Goal: Task Accomplishment & Management: Manage account settings

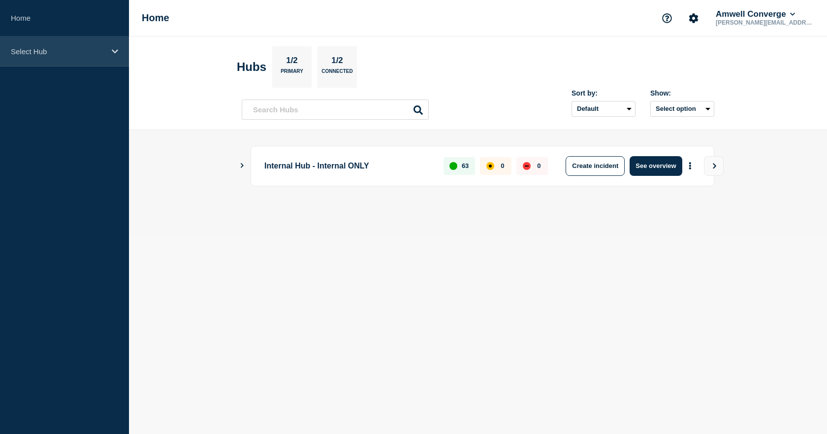
click at [37, 51] on p "Select Hub" at bounding box center [58, 51] width 95 height 8
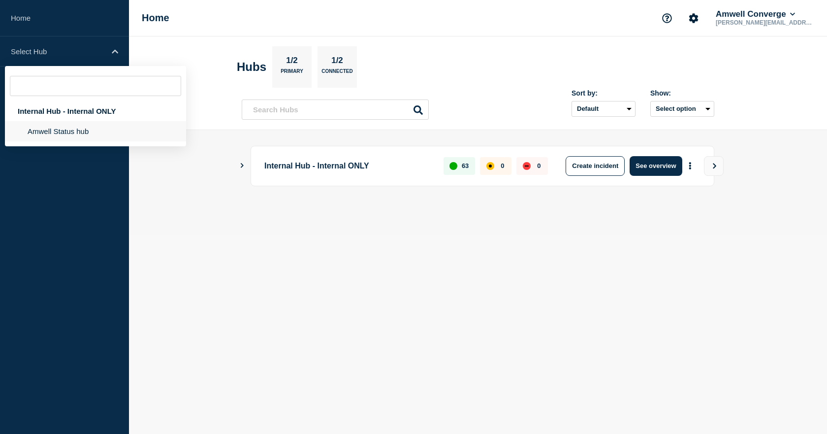
click at [43, 135] on li "Amwell Status hub" at bounding box center [95, 131] width 181 height 20
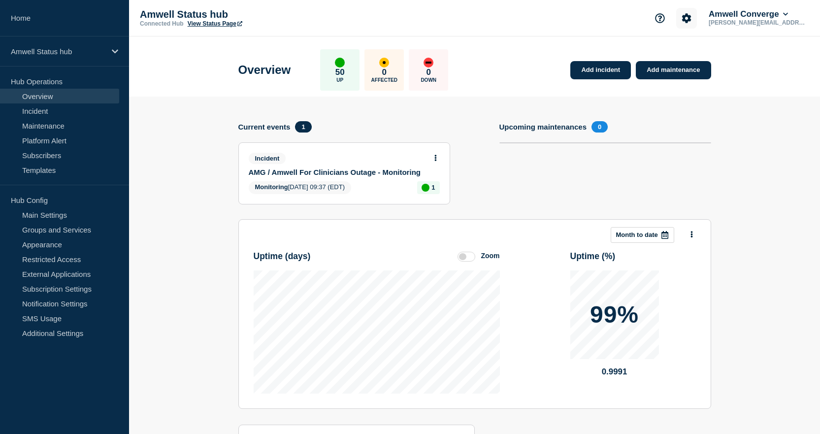
click at [691, 22] on icon "Account settings" at bounding box center [686, 17] width 9 height 9
click at [691, 83] on link "Billing" at bounding box center [688, 83] width 20 height 8
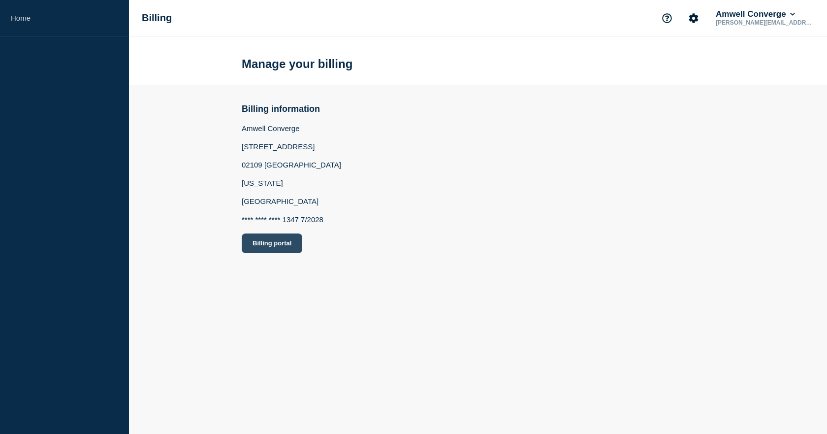
click at [259, 243] on button "Billing portal" at bounding box center [272, 243] width 61 height 20
